Goal: Information Seeking & Learning: Learn about a topic

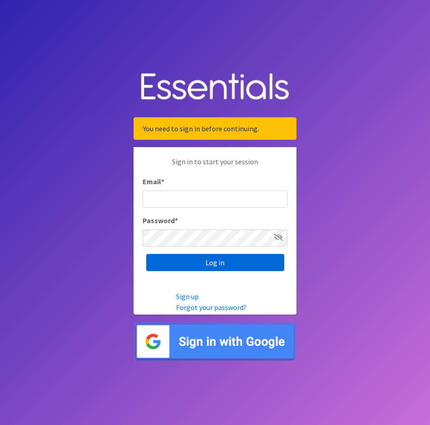
type input "[EMAIL_ADDRESS][DOMAIN_NAME]"
click at [193, 266] on input "Log in" at bounding box center [215, 262] width 138 height 17
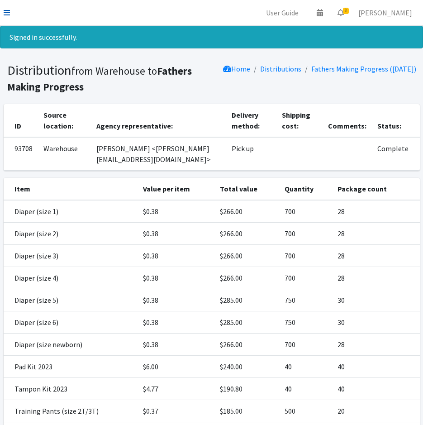
click at [9, 12] on icon at bounding box center [7, 12] width 6 height 7
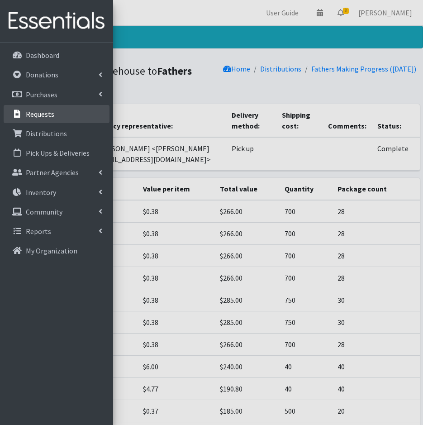
click at [25, 118] on link "Requests" at bounding box center [57, 114] width 106 height 18
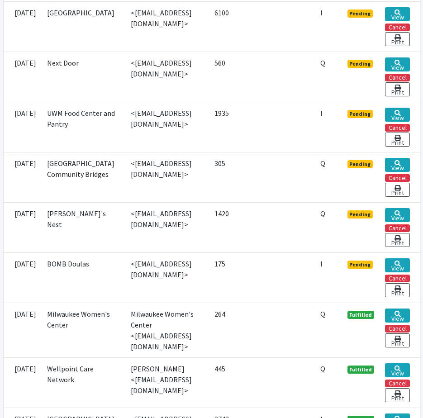
scroll to position [408, 0]
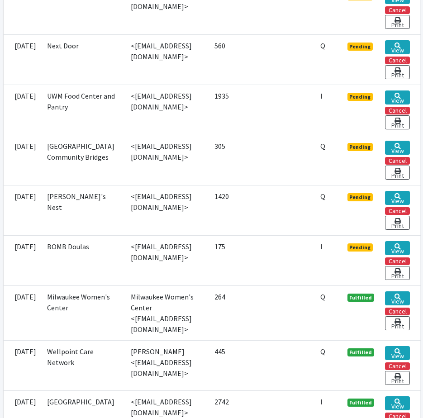
click at [93, 17] on td "[GEOGRAPHIC_DATA]" at bounding box center [84, 9] width 84 height 50
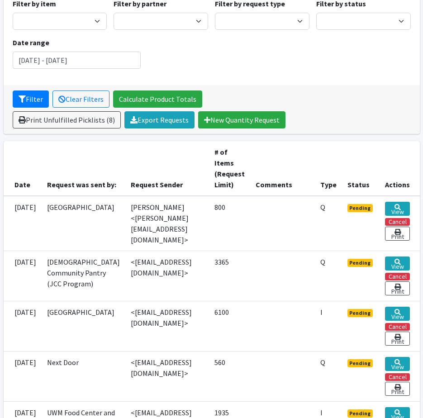
scroll to position [0, 0]
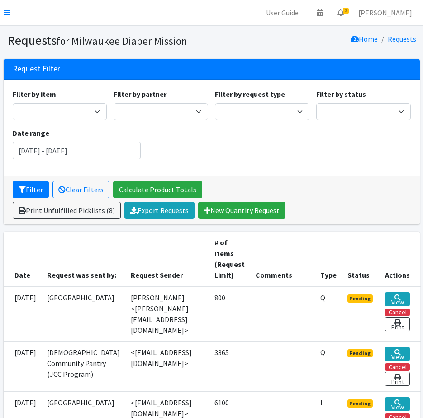
click at [0, 10] on nav "User Guide 0 Pick-ups remaining this week View Calendar 8 8 Requests 0 Partner …" at bounding box center [211, 13] width 423 height 26
click at [5, 13] on icon at bounding box center [7, 12] width 6 height 7
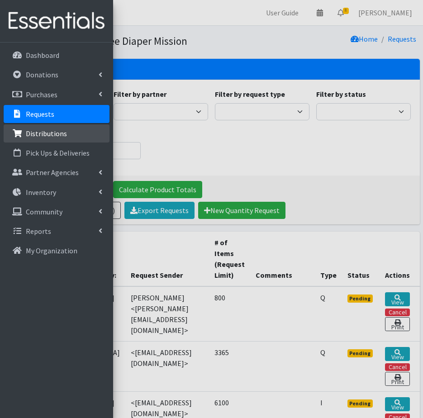
click at [18, 138] on link "Distributions" at bounding box center [57, 134] width 106 height 18
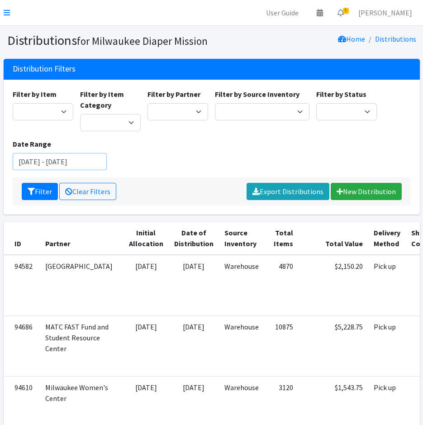
click at [87, 159] on input "June 14, 2025 - September 14, 2025" at bounding box center [60, 161] width 95 height 17
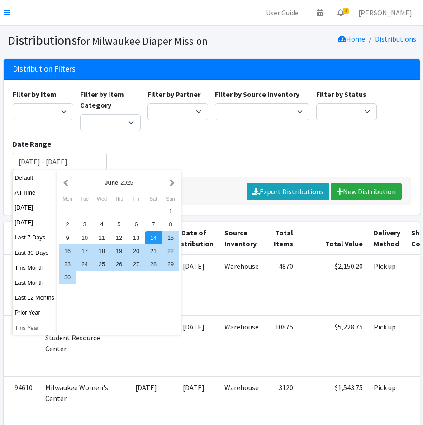
click at [32, 330] on button "This Year" at bounding box center [35, 328] width 44 height 13
type input "January 1, 2025 - December 31, 2025"
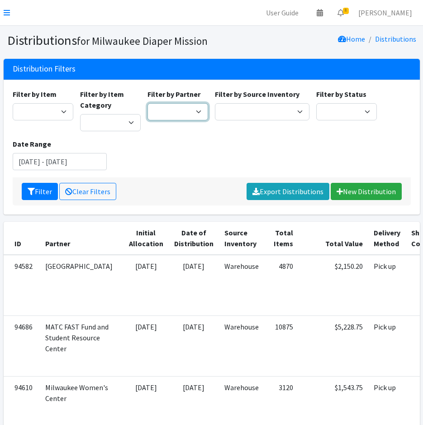
click at [169, 115] on select "[GEOGRAPHIC_DATA] BOMB Doulas Camp Reunite Cathedral Center, Inc [DEMOGRAPHIC_D…" at bounding box center [178, 111] width 61 height 17
select select "7437"
click at [148, 103] on select "[GEOGRAPHIC_DATA] BOMB Doulas Camp Reunite Cathedral Center, Inc [DEMOGRAPHIC_D…" at bounding box center [178, 111] width 61 height 17
click at [30, 189] on icon "submit" at bounding box center [31, 191] width 7 height 7
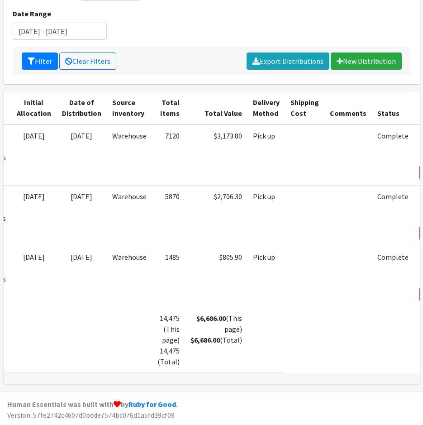
scroll to position [0, 72]
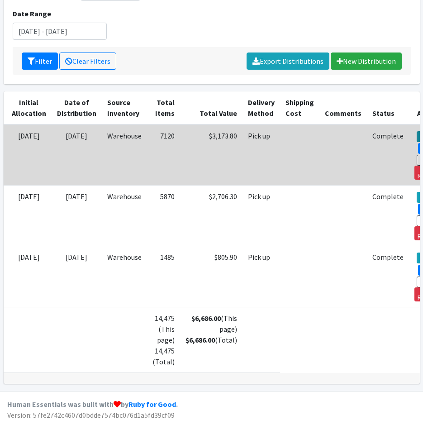
click at [417, 131] on link "View" at bounding box center [430, 136] width 26 height 11
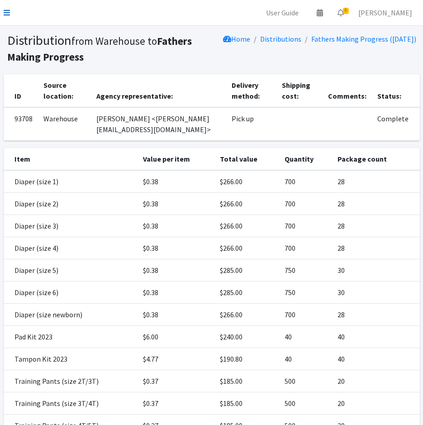
click at [7, 17] on link at bounding box center [7, 12] width 6 height 11
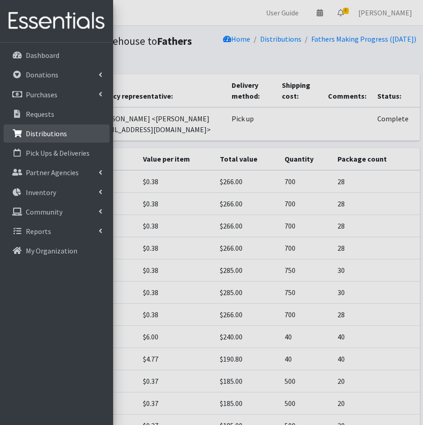
click at [54, 140] on link "Distributions" at bounding box center [57, 134] width 106 height 18
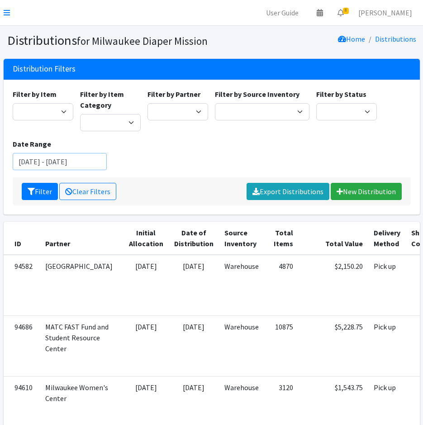
click at [53, 164] on input "June 14, 2025 - September 14, 2025" at bounding box center [60, 161] width 95 height 17
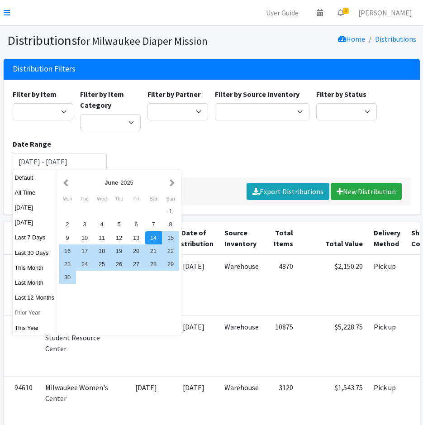
click at [31, 313] on button "Prior Year" at bounding box center [35, 312] width 44 height 13
type input "[DATE] - [DATE]"
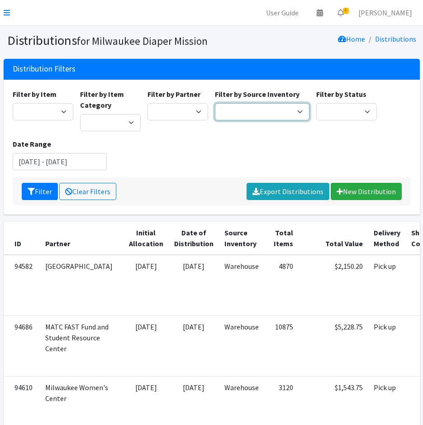
click at [229, 111] on select "Warehouse" at bounding box center [262, 111] width 95 height 17
click at [187, 111] on select "Bay View Community Center BOMB Doulas Camp Reunite Cathedral Center, Inc Cross …" at bounding box center [178, 111] width 61 height 17
click at [347, 136] on div "Filter by Item Adult Briefs (large) Adult Briefs (Medium) Adult Briefs (small) …" at bounding box center [211, 133] width 405 height 89
drag, startPoint x: 26, startPoint y: 189, endPoint x: 42, endPoint y: 193, distance: 16.8
click at [26, 189] on button "Filter" at bounding box center [40, 191] width 36 height 17
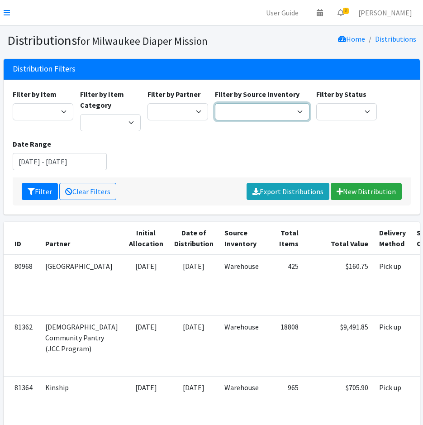
click at [245, 112] on select "Warehouse" at bounding box center [262, 111] width 95 height 17
click at [166, 112] on select "[GEOGRAPHIC_DATA] BOMB Doulas Camp Reunite Cathedral Center, Inc [DEMOGRAPHIC_D…" at bounding box center [178, 111] width 61 height 17
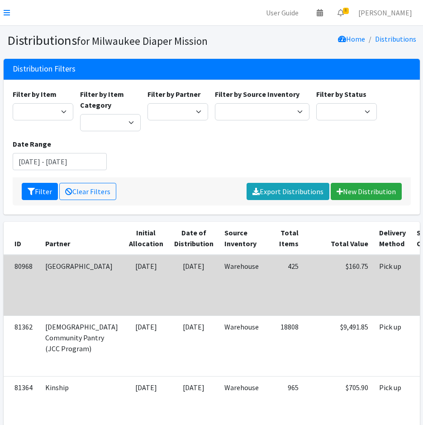
click at [124, 298] on td "[DATE]" at bounding box center [146, 285] width 45 height 61
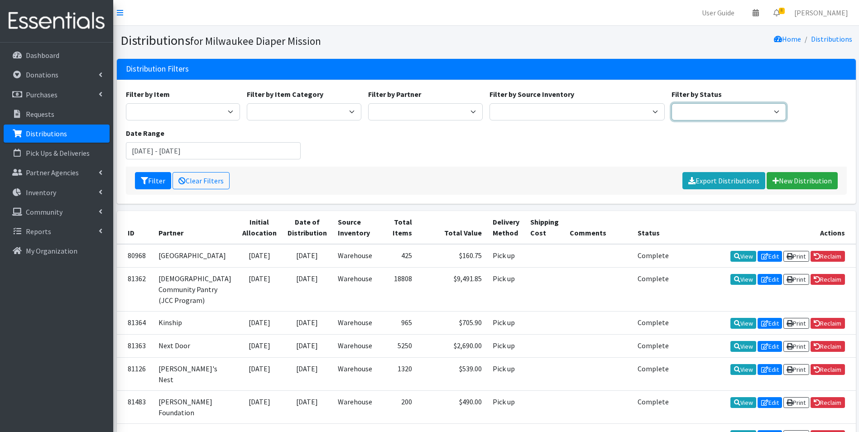
click at [423, 110] on select "Scheduled Complete" at bounding box center [729, 111] width 115 height 17
click at [70, 171] on p "Partner Agencies" at bounding box center [52, 172] width 53 height 9
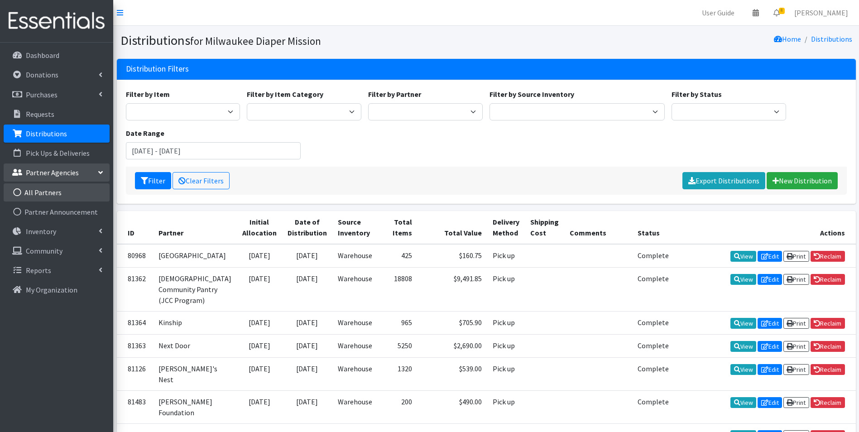
click at [71, 185] on link "All Partners" at bounding box center [57, 192] width 106 height 18
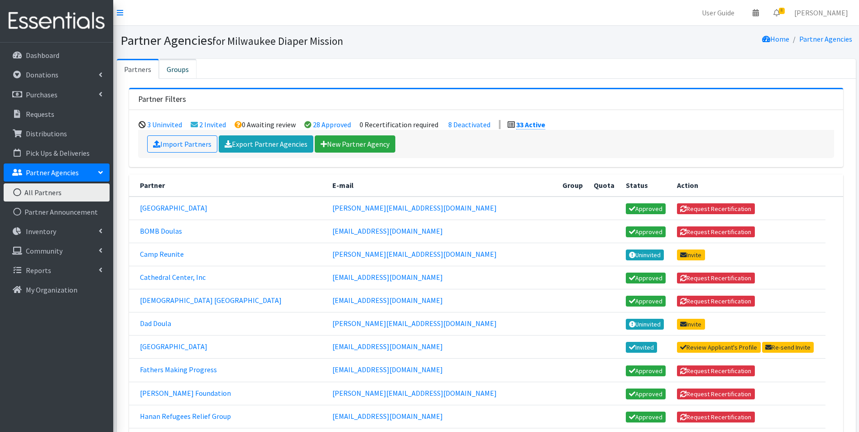
click at [176, 72] on link "Groups" at bounding box center [178, 69] width 38 height 20
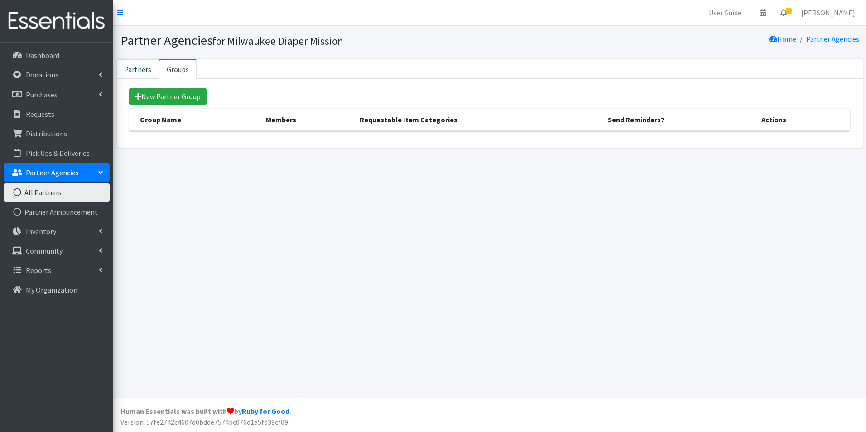
click at [142, 67] on link "Partners" at bounding box center [138, 69] width 42 height 20
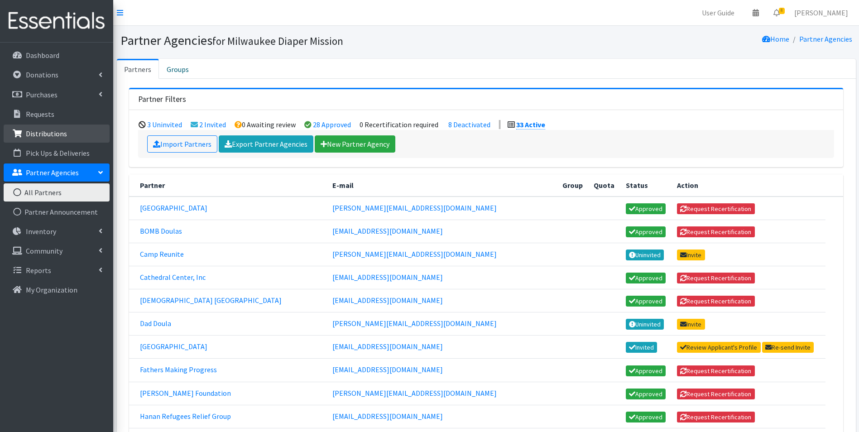
click at [31, 139] on link "Distributions" at bounding box center [57, 134] width 106 height 18
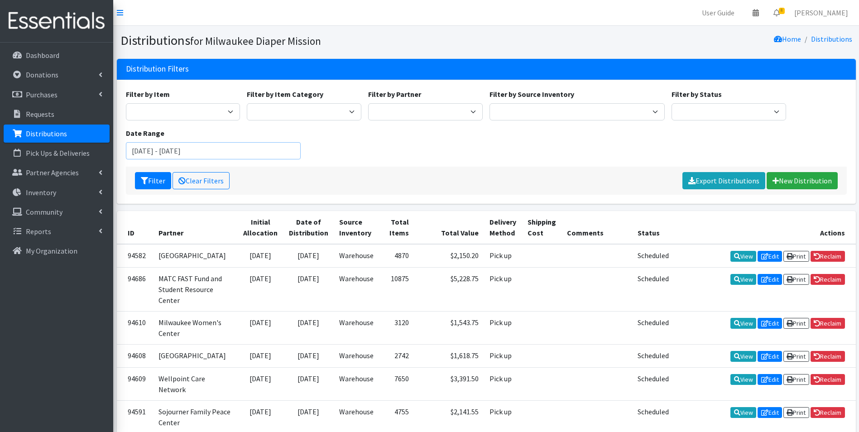
click at [207, 153] on input "June 14, 2025 - September 14, 2025" at bounding box center [213, 150] width 175 height 17
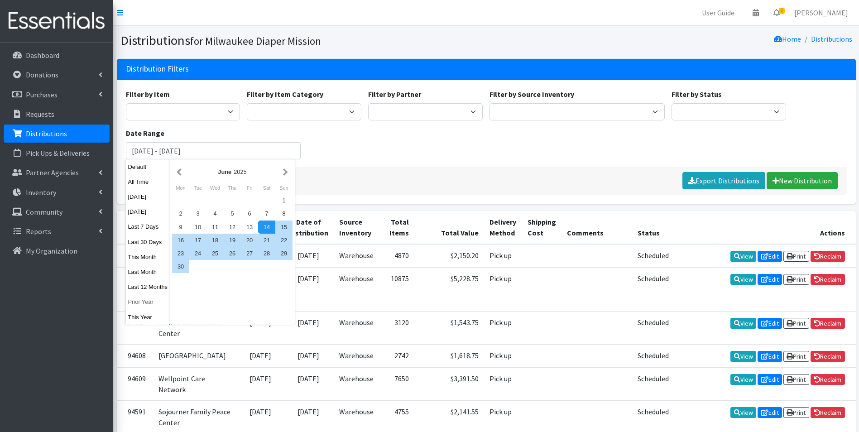
click at [144, 300] on button "Prior Year" at bounding box center [148, 301] width 44 height 13
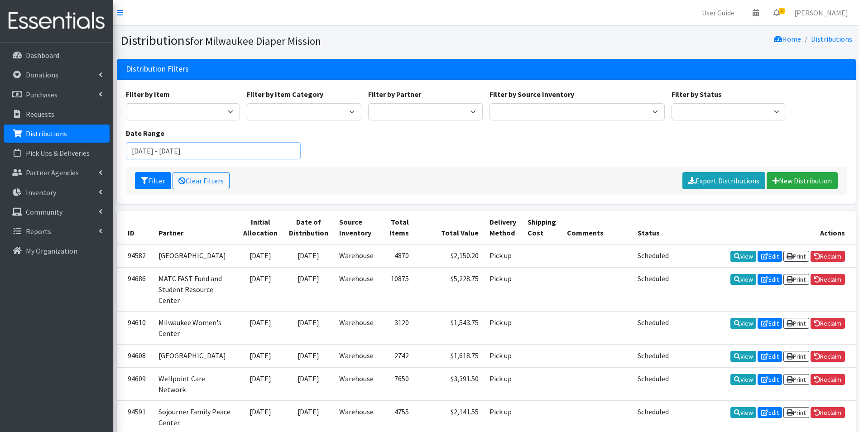
click at [170, 153] on input "January 1, 2024 - December 31, 2024" at bounding box center [213, 150] width 175 height 17
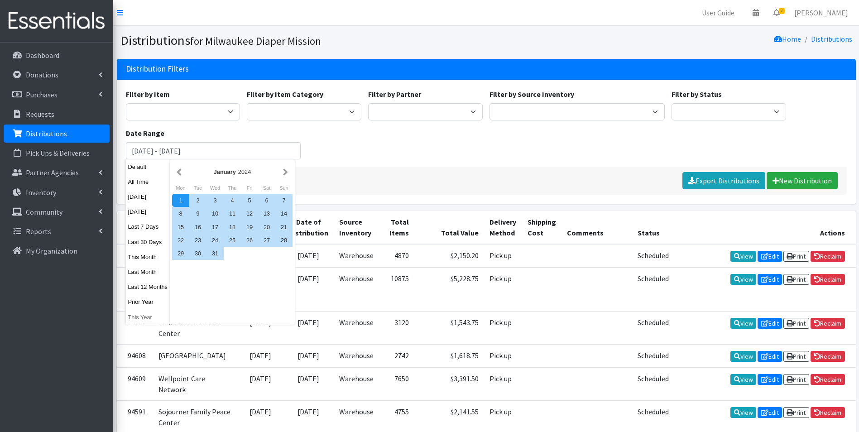
click at [135, 313] on button "This Year" at bounding box center [148, 317] width 44 height 13
type input "January 1, 2025 - December 31, 2025"
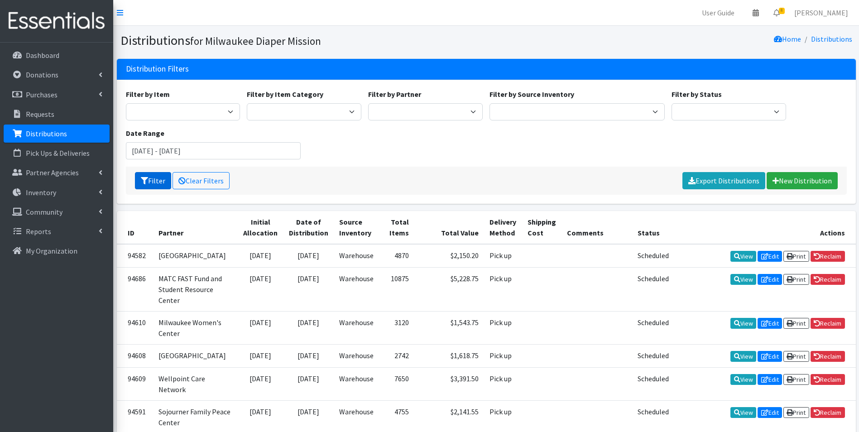
click at [147, 176] on button "Filter" at bounding box center [153, 180] width 36 height 17
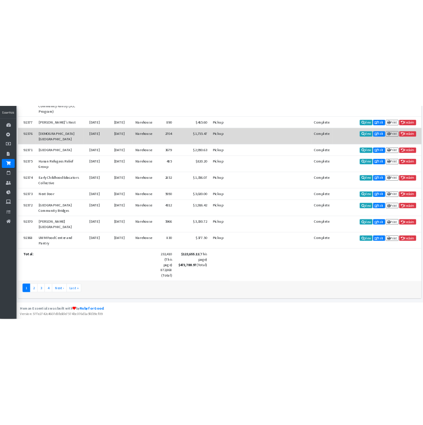
scroll to position [3401, 0]
